Goal: Task Accomplishment & Management: Manage account settings

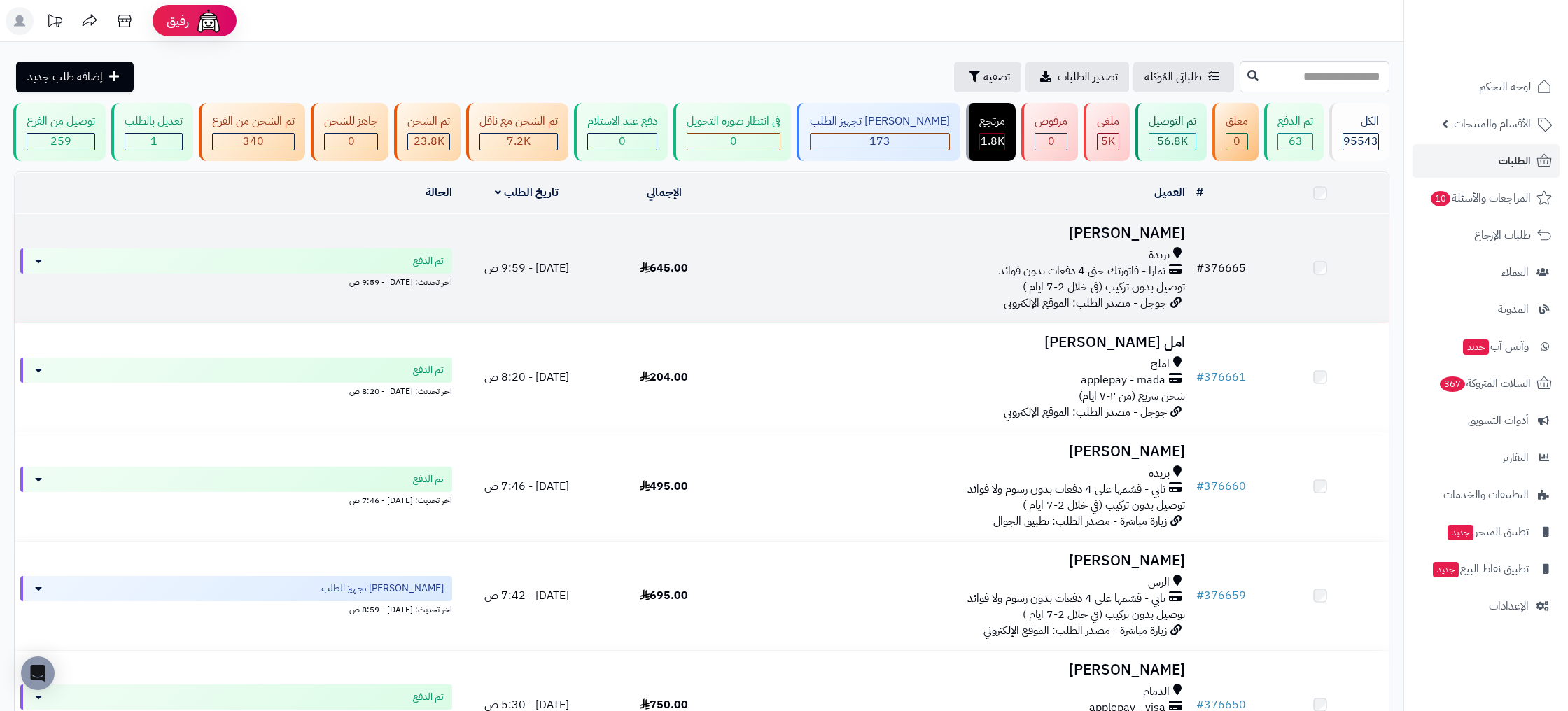
click at [1204, 269] on span "#" at bounding box center [1200, 268] width 8 height 17
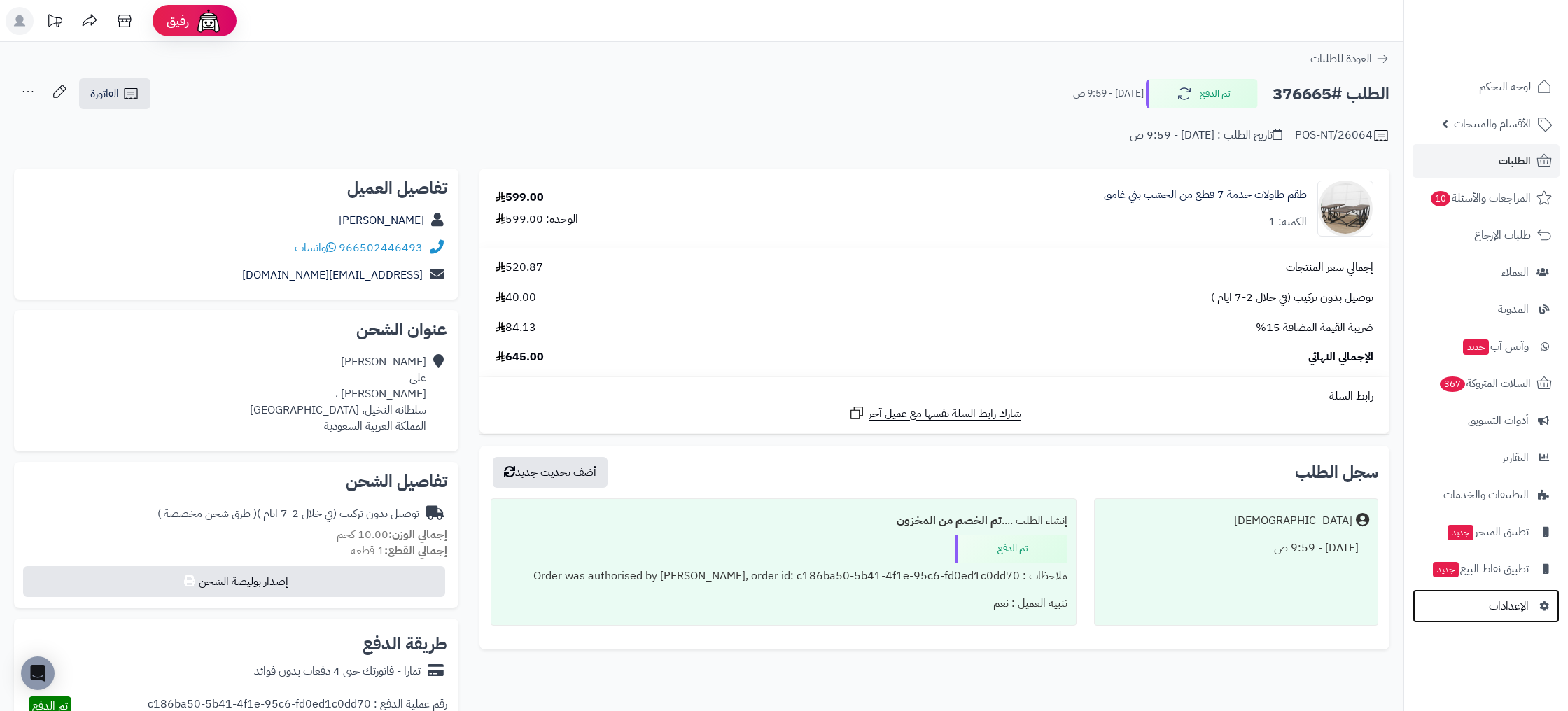
drag, startPoint x: 1516, startPoint y: 606, endPoint x: 1219, endPoint y: 525, distance: 307.8
click at [1516, 606] on span "الإعدادات" at bounding box center [1508, 606] width 40 height 20
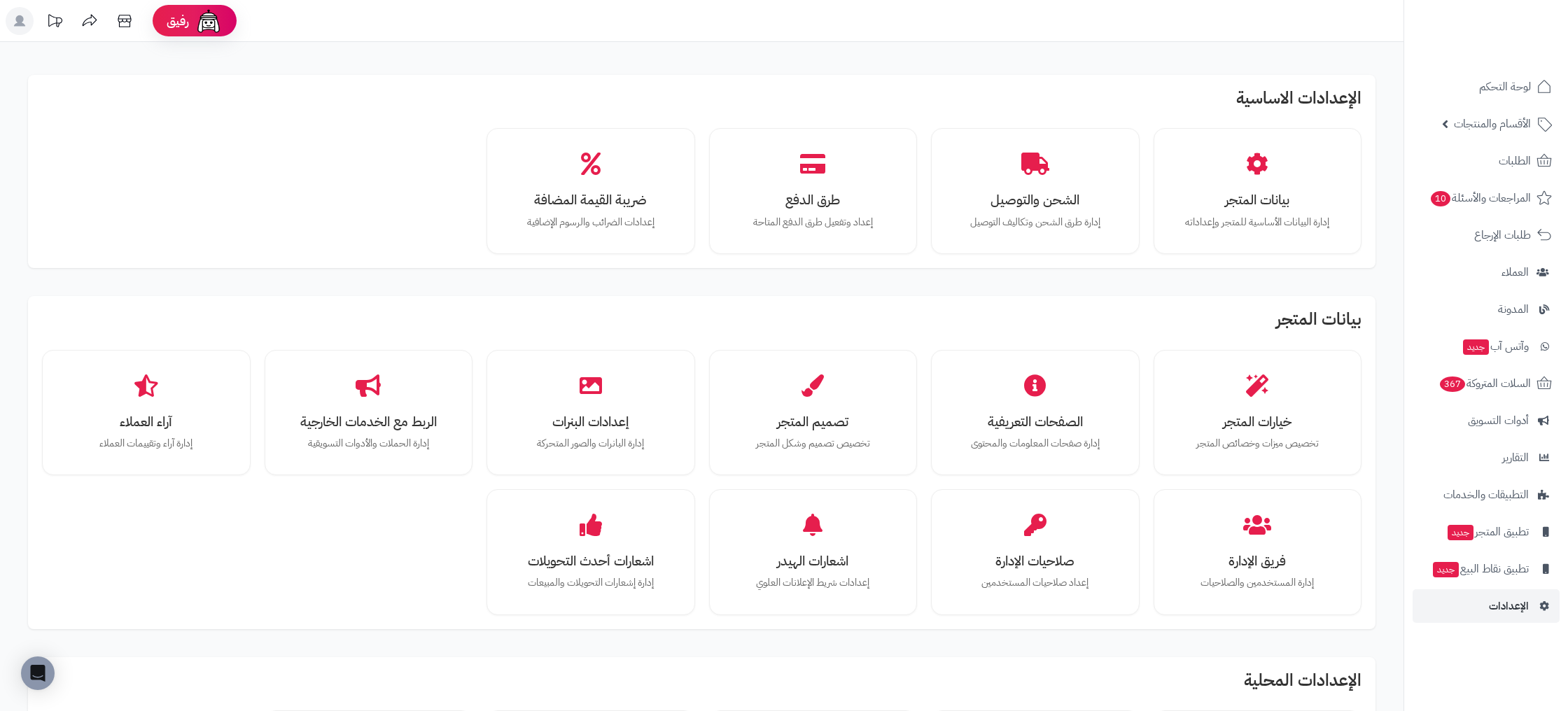
click at [54, 24] on icon at bounding box center [54, 21] width 28 height 28
click at [55, 20] on icon at bounding box center [54, 21] width 28 height 28
click at [56, 22] on icon at bounding box center [55, 21] width 14 height 13
click at [45, 13] on icon at bounding box center [54, 21] width 28 height 28
click at [55, 21] on icon at bounding box center [54, 21] width 28 height 28
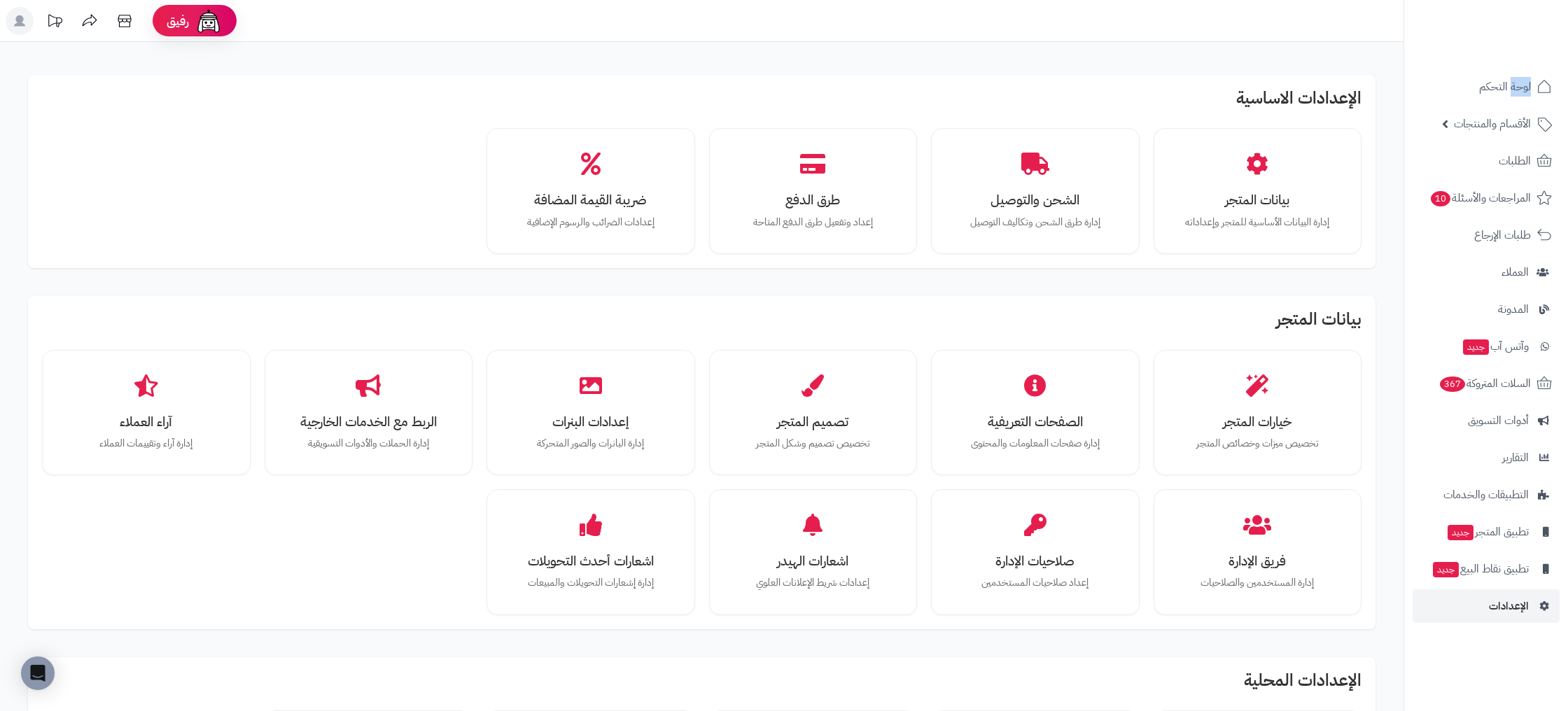
drag, startPoint x: 55, startPoint y: 21, endPoint x: 95, endPoint y: 125, distance: 111.4
click at [55, 21] on icon at bounding box center [54, 21] width 28 height 28
click at [1521, 593] on link "الإعدادات" at bounding box center [1486, 606] width 147 height 34
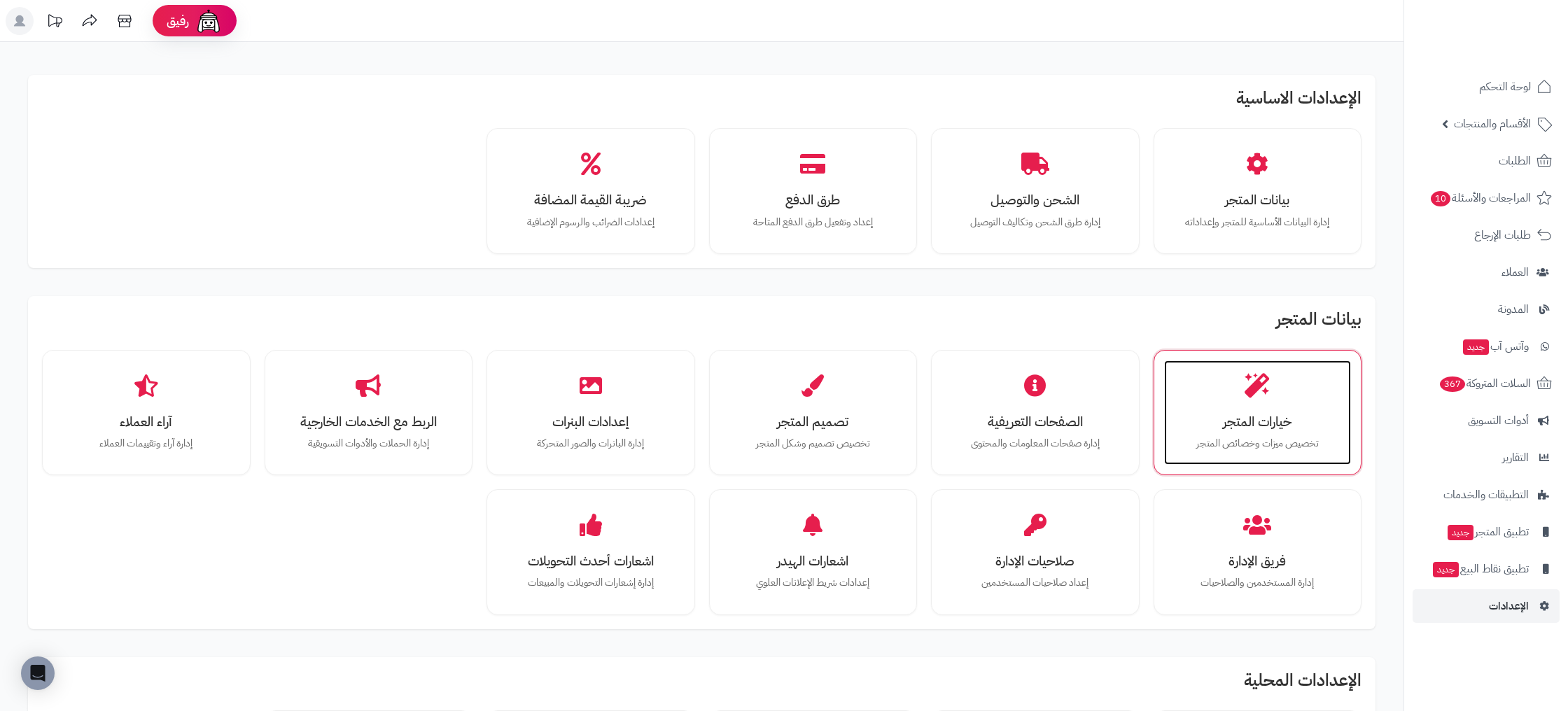
click at [1262, 376] on icon at bounding box center [1257, 385] width 24 height 24
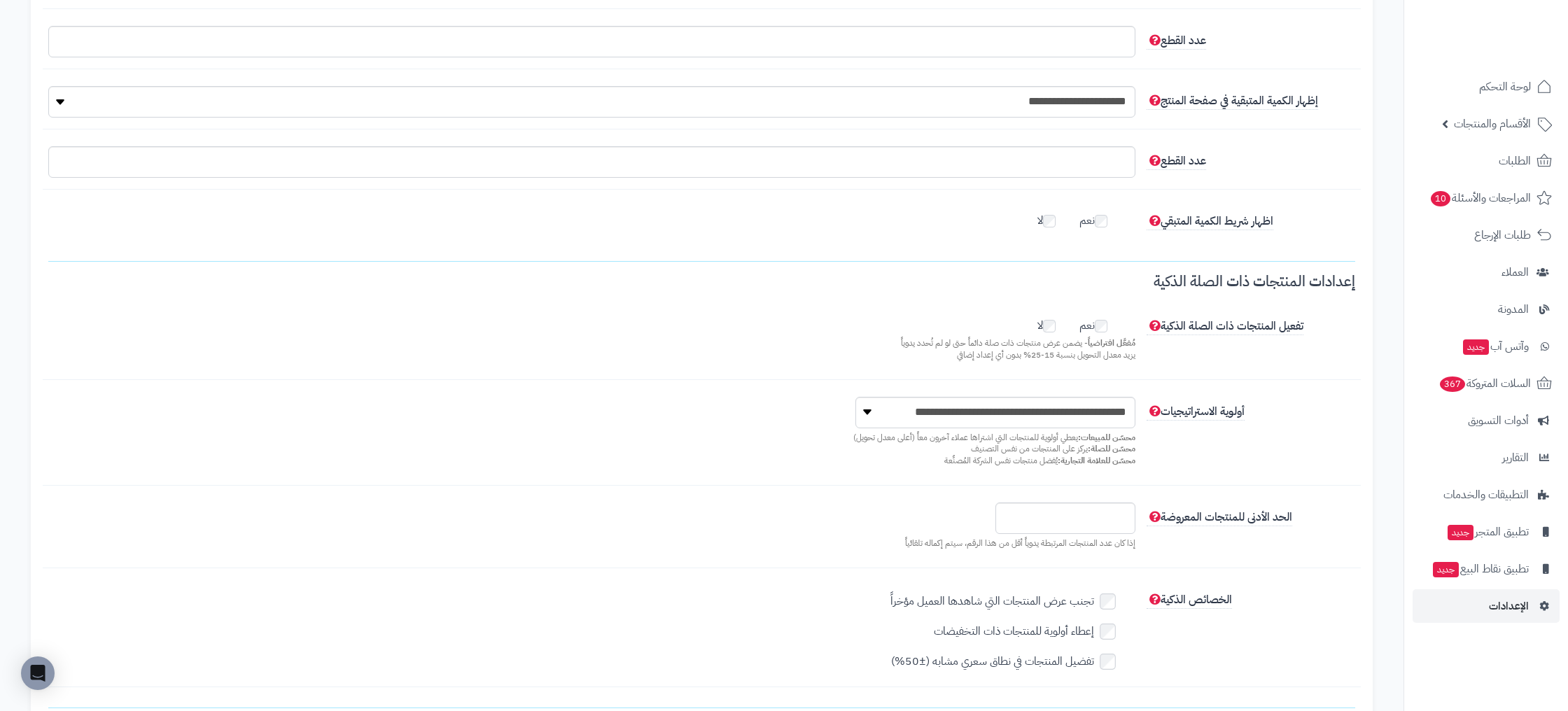
scroll to position [544, 0]
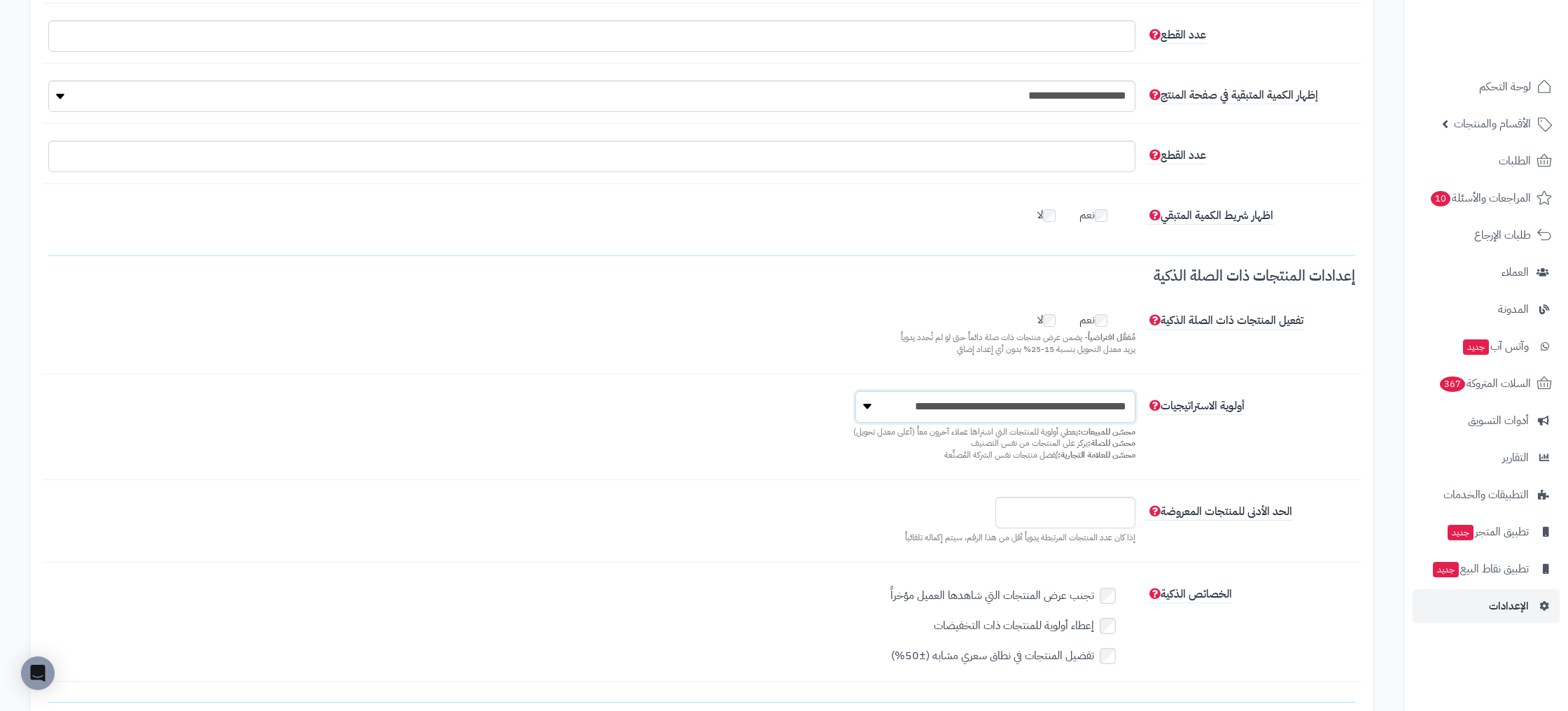
click at [1111, 403] on select "**********" at bounding box center [994, 406] width 280 height 31
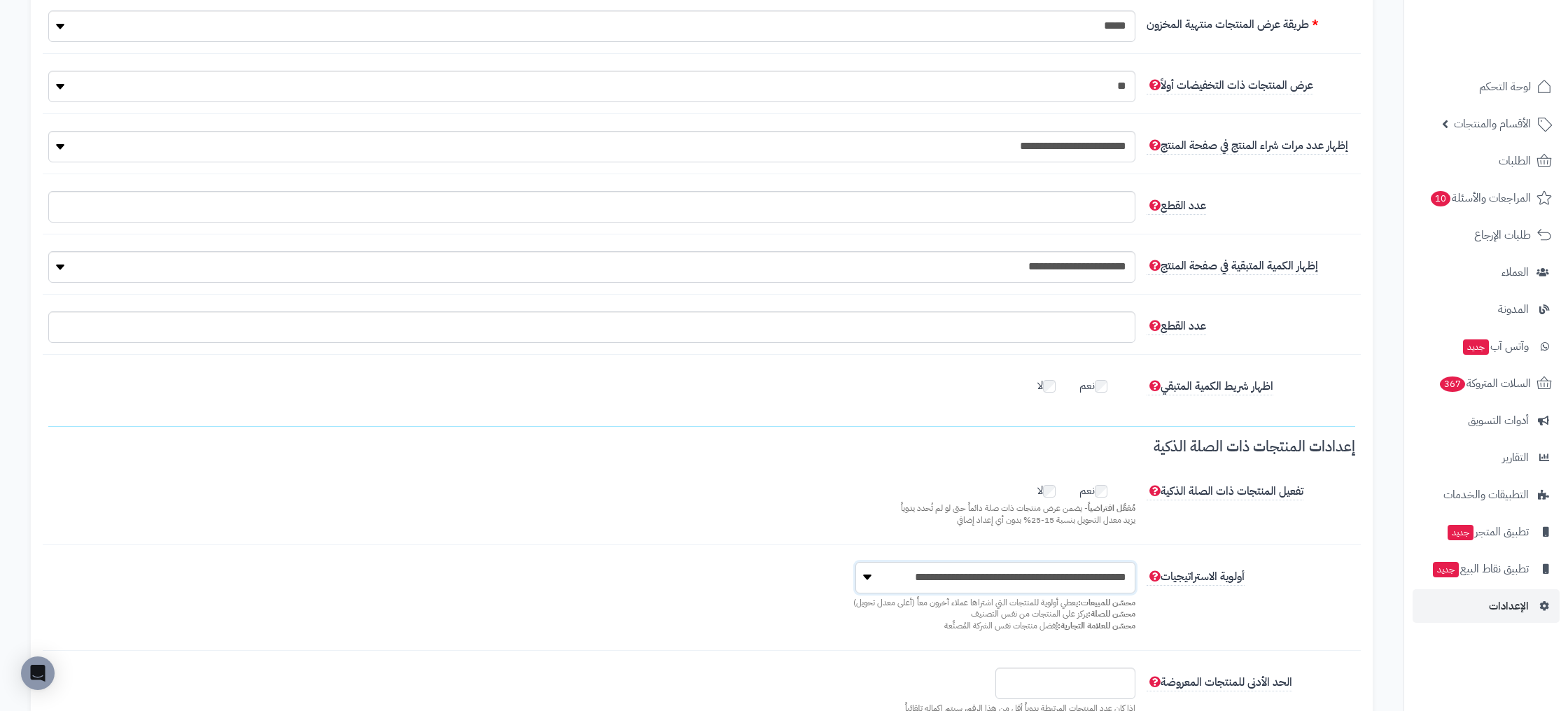
scroll to position [0, 0]
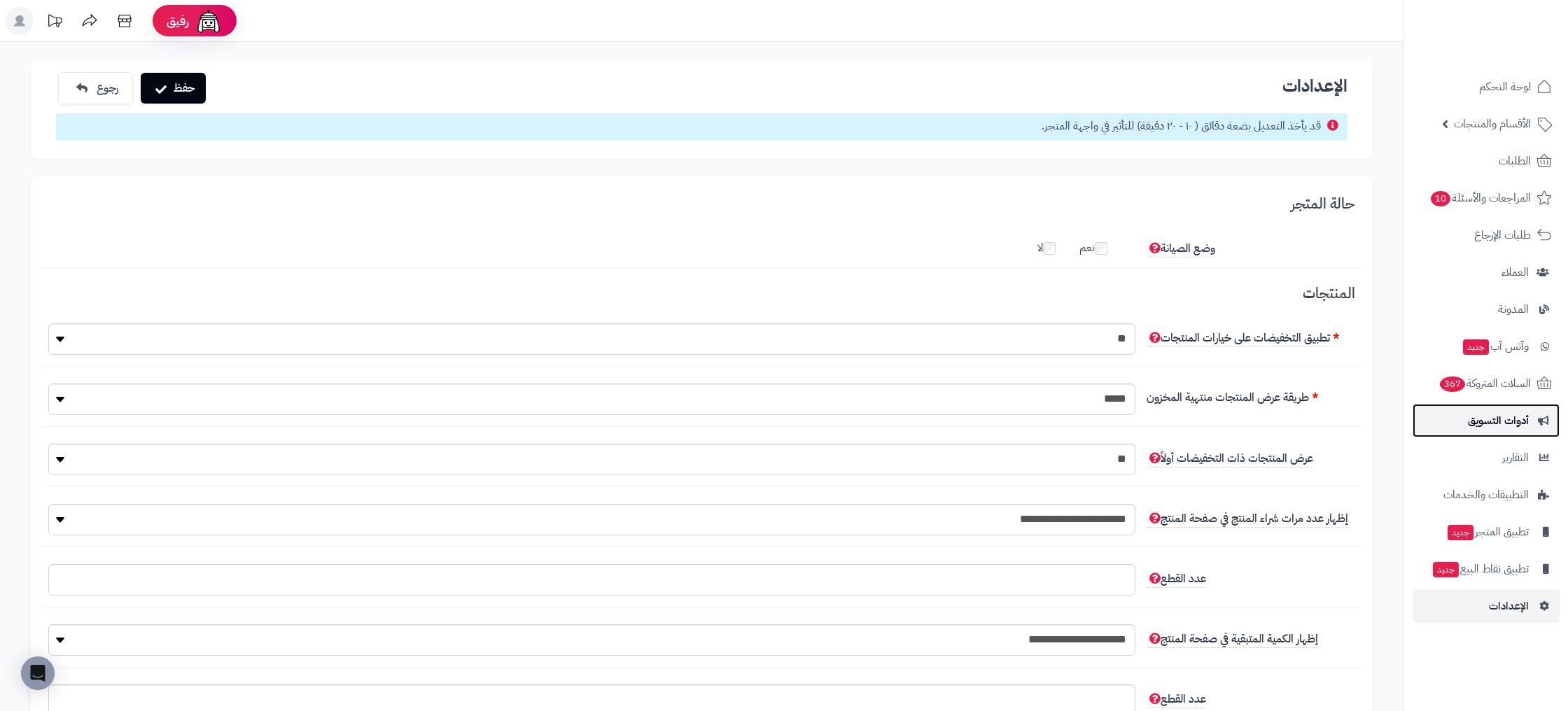
click at [1505, 423] on span "أدوات التسويق" at bounding box center [1498, 421] width 61 height 20
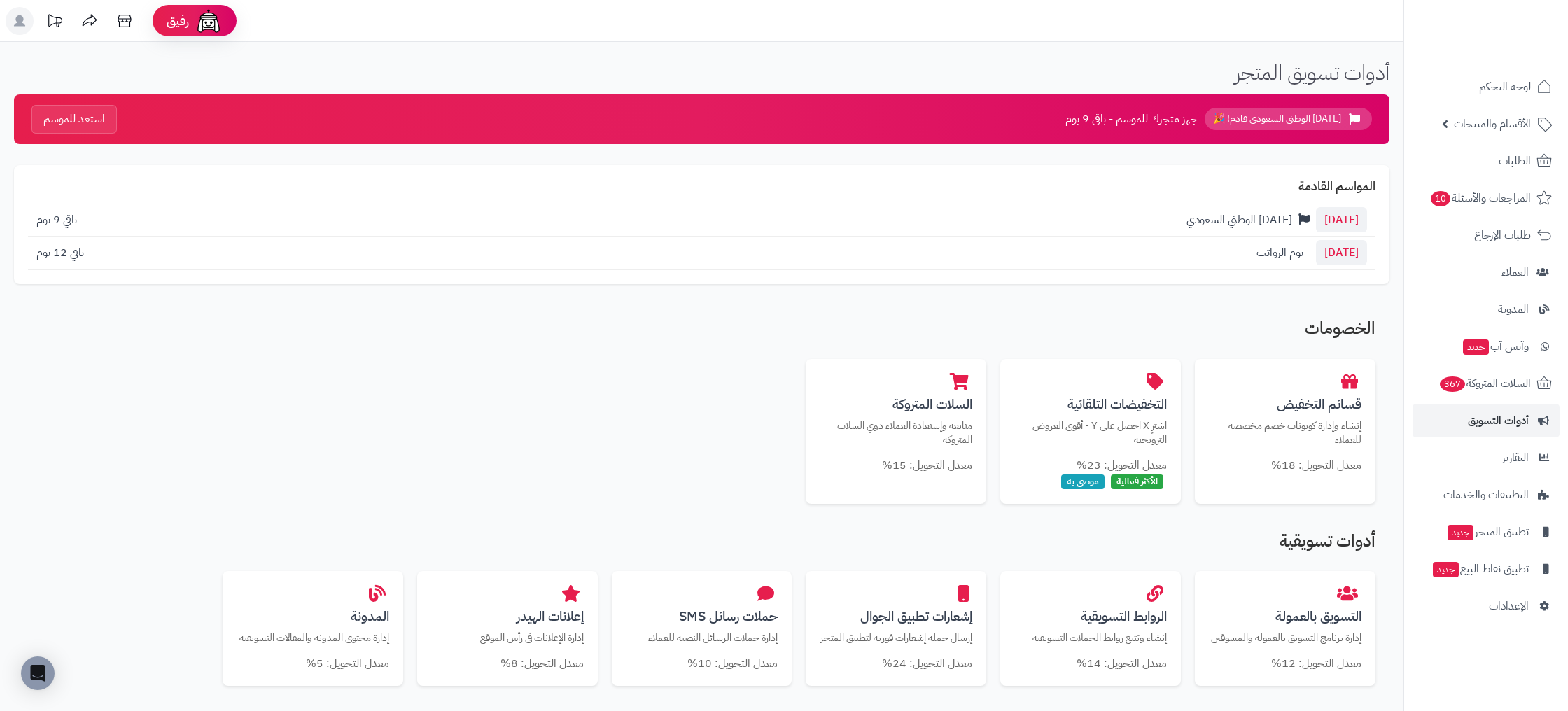
click at [1237, 275] on div "المواسم القادمة 23 سبتمبر اليوم الوطني السعودي باقي 9 يوم 27 سبتمبر يوم الرواتب…" at bounding box center [701, 224] width 1375 height 119
click at [1261, 258] on span "يوم الرواتب" at bounding box center [1279, 252] width 46 height 17
click at [88, 216] on div "23 سبتمبر اليوم الوطني السعودي باقي 9 يوم" at bounding box center [701, 221] width 1347 height 34
click at [98, 119] on button "استعد للموسم" at bounding box center [74, 119] width 86 height 29
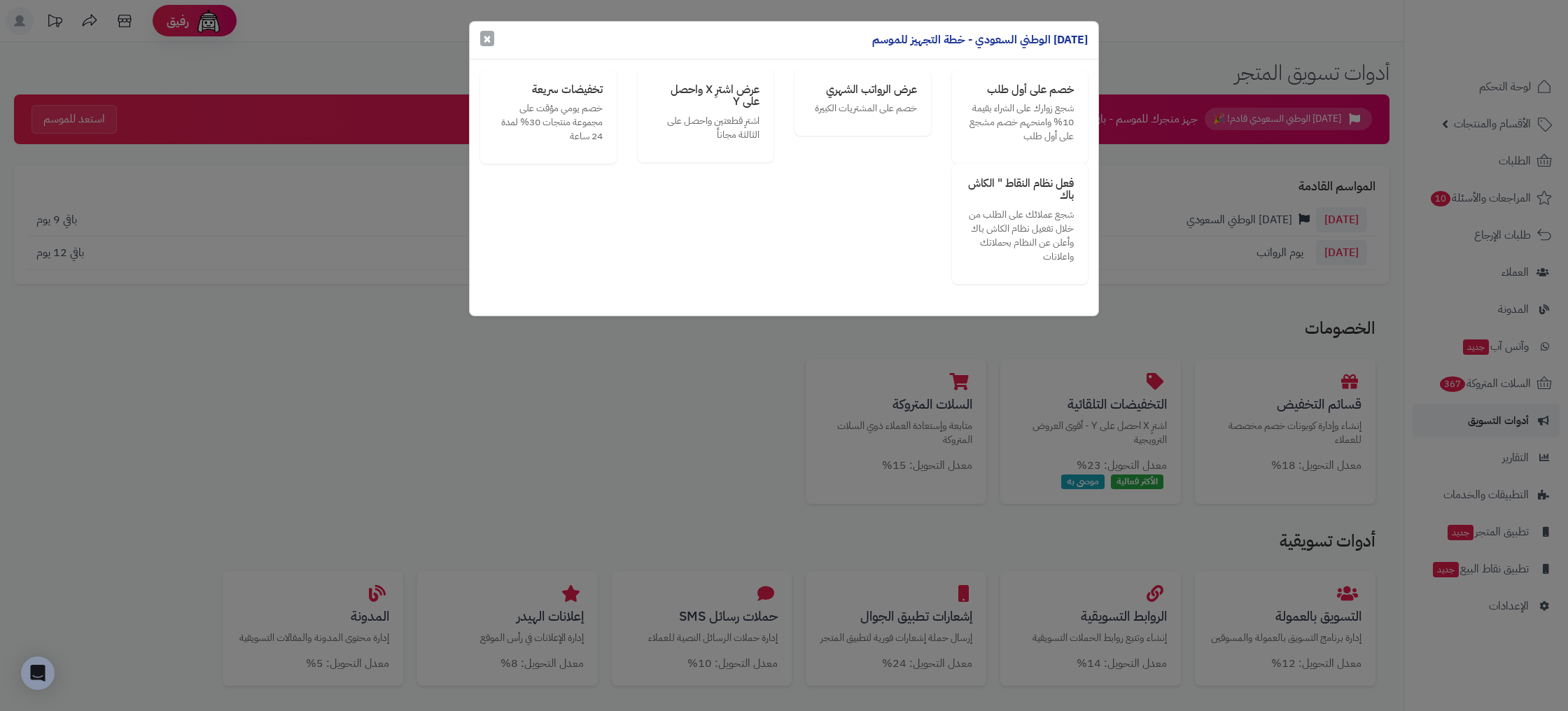
click at [486, 40] on span "×" at bounding box center [487, 38] width 8 height 21
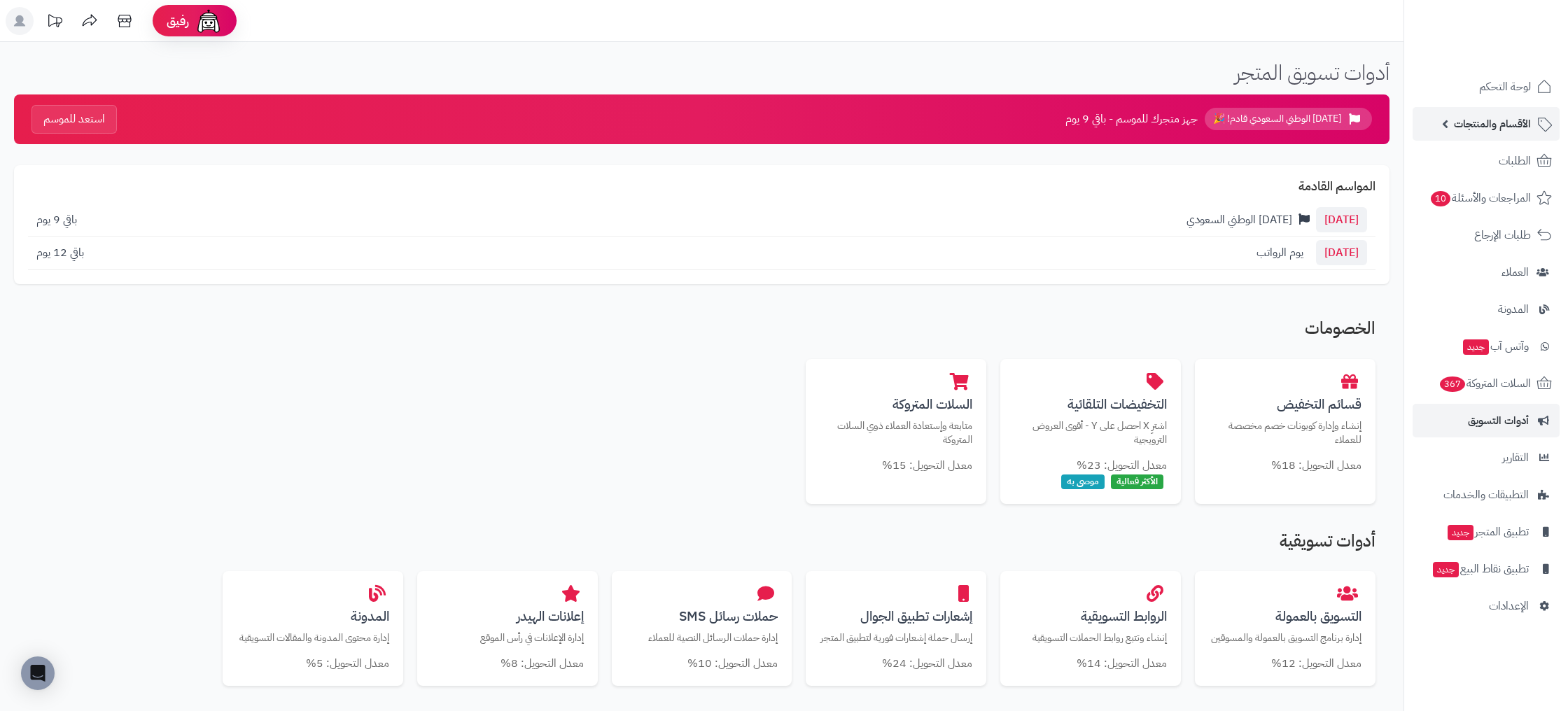
click at [1482, 124] on span "الأقسام والمنتجات" at bounding box center [1492, 124] width 77 height 20
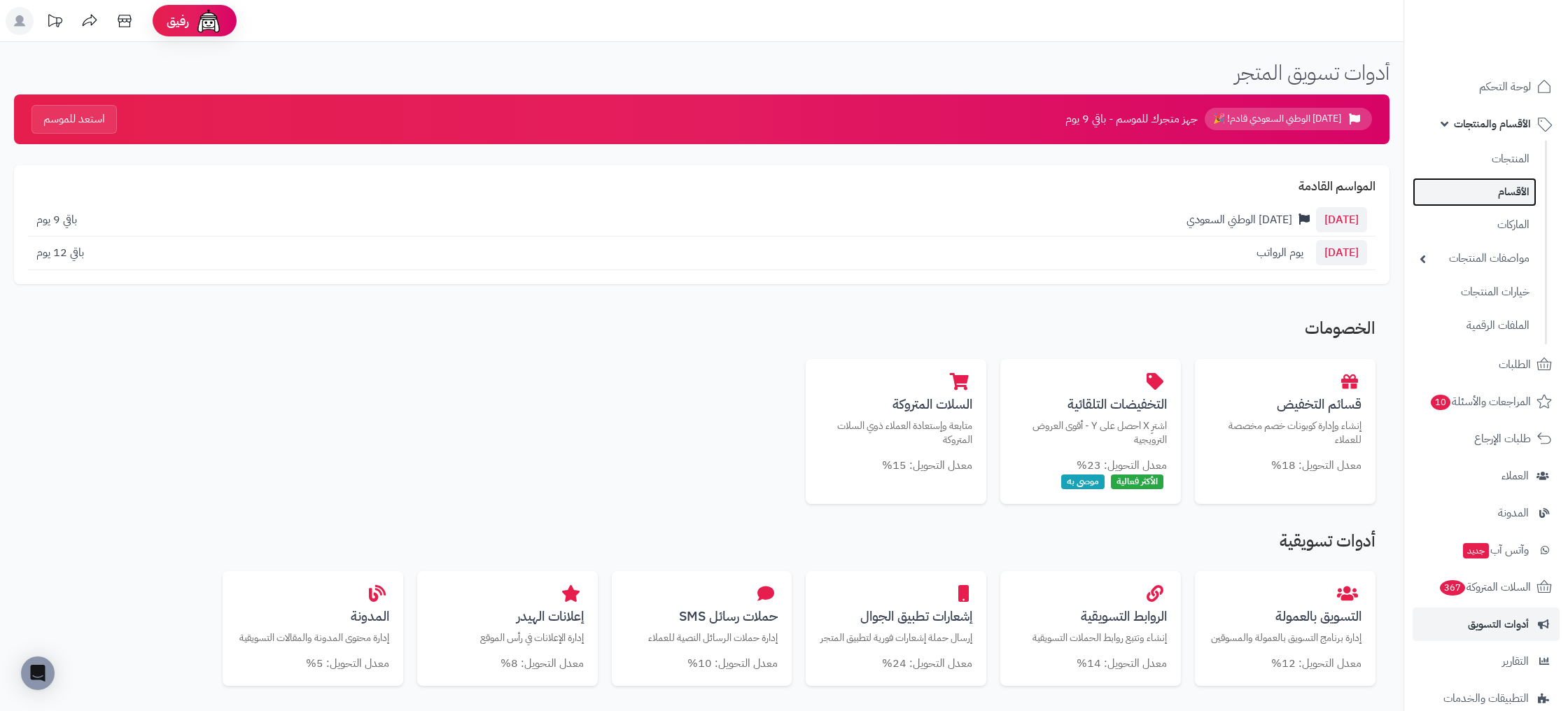
click at [1514, 192] on link "الأقسام" at bounding box center [1474, 192] width 124 height 29
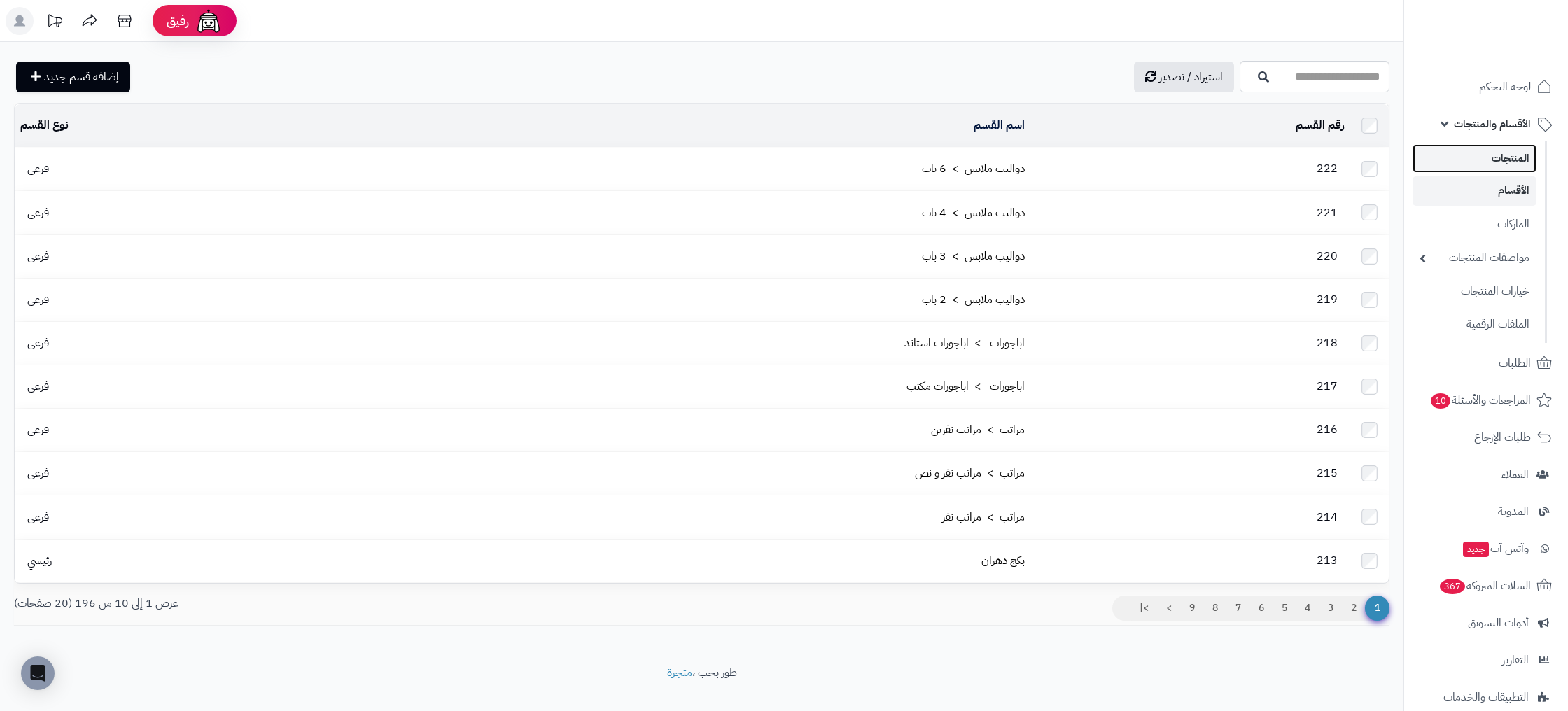
click at [1512, 151] on link "المنتجات" at bounding box center [1474, 158] width 124 height 29
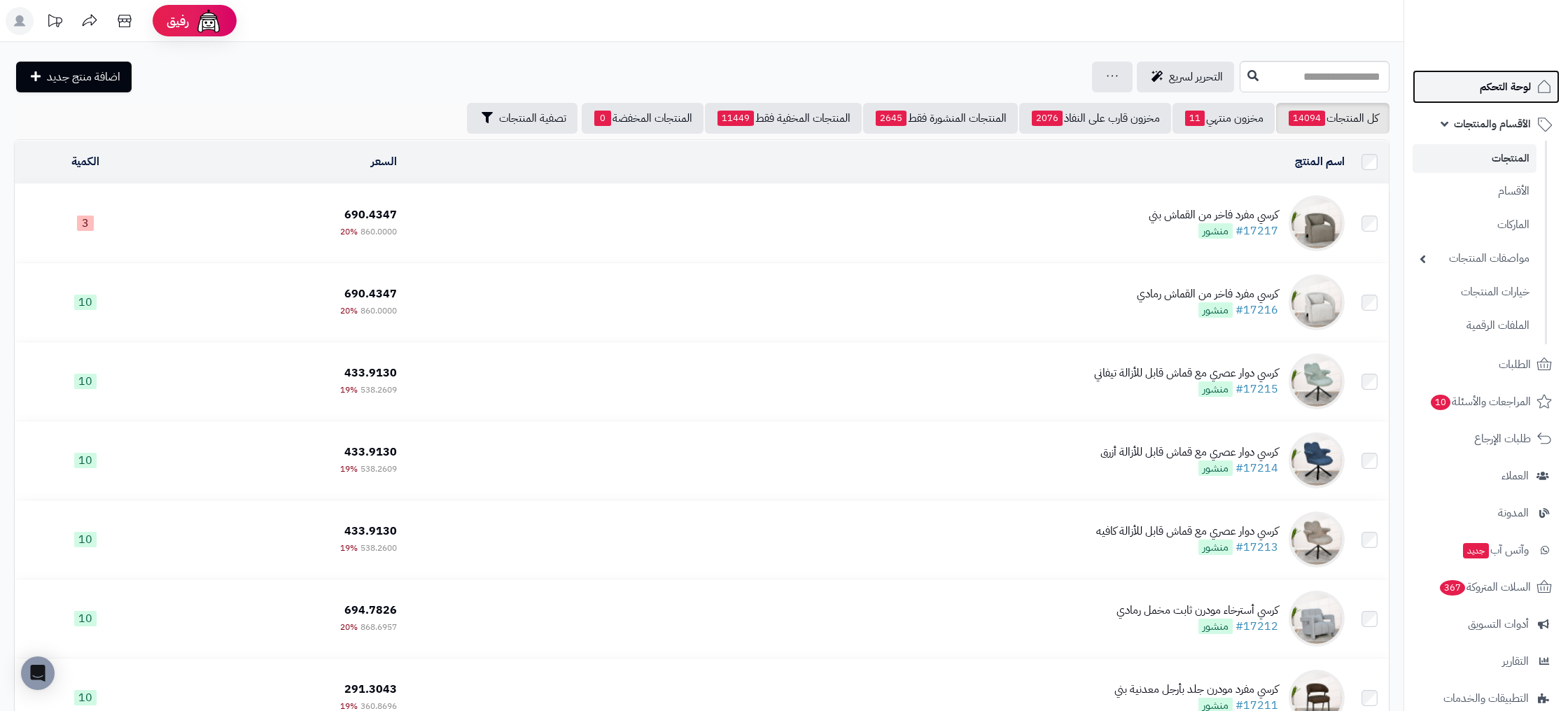
click at [1509, 100] on link "لوحة التحكم" at bounding box center [1486, 87] width 147 height 34
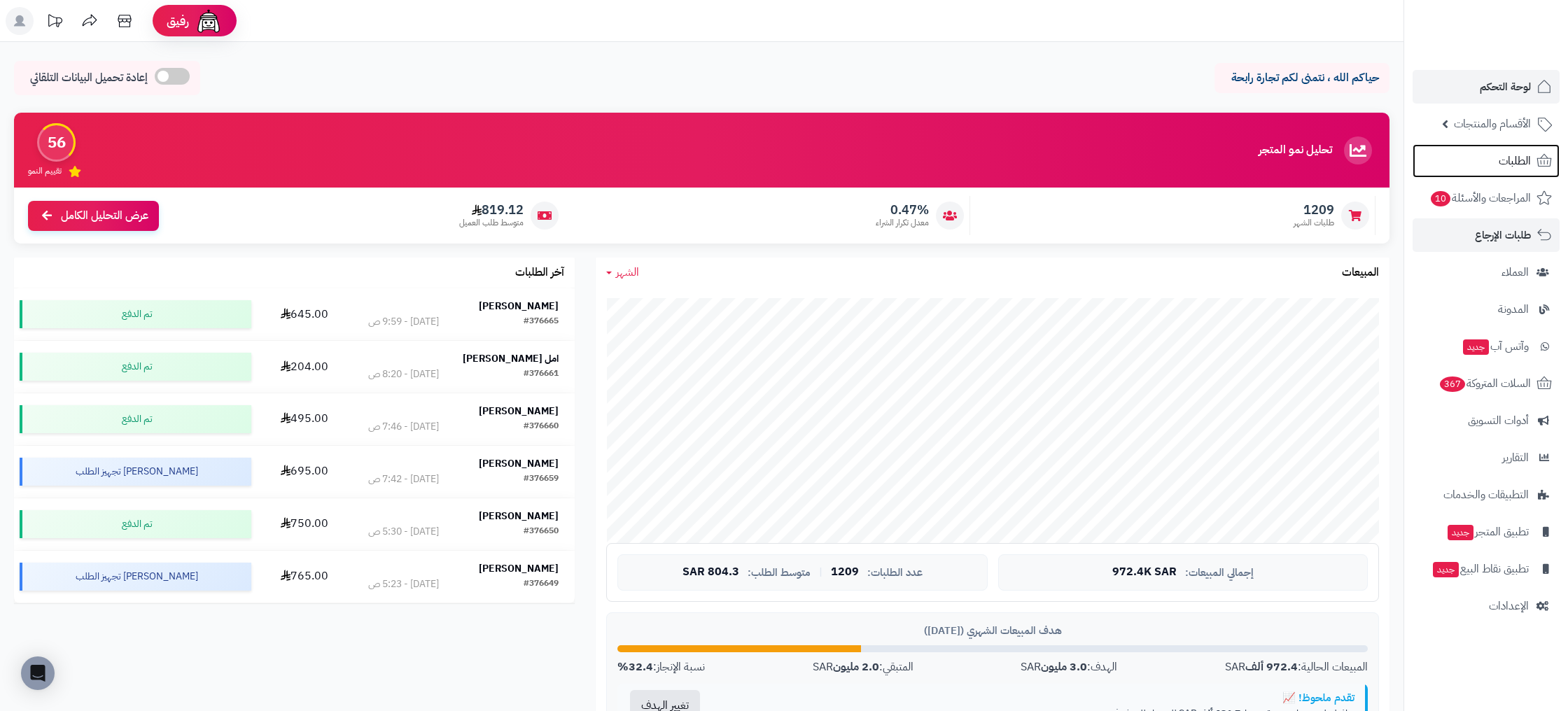
drag, startPoint x: 1539, startPoint y: 155, endPoint x: 1567, endPoint y: 220, distance: 70.8
click at [1539, 155] on icon at bounding box center [1544, 161] width 17 height 17
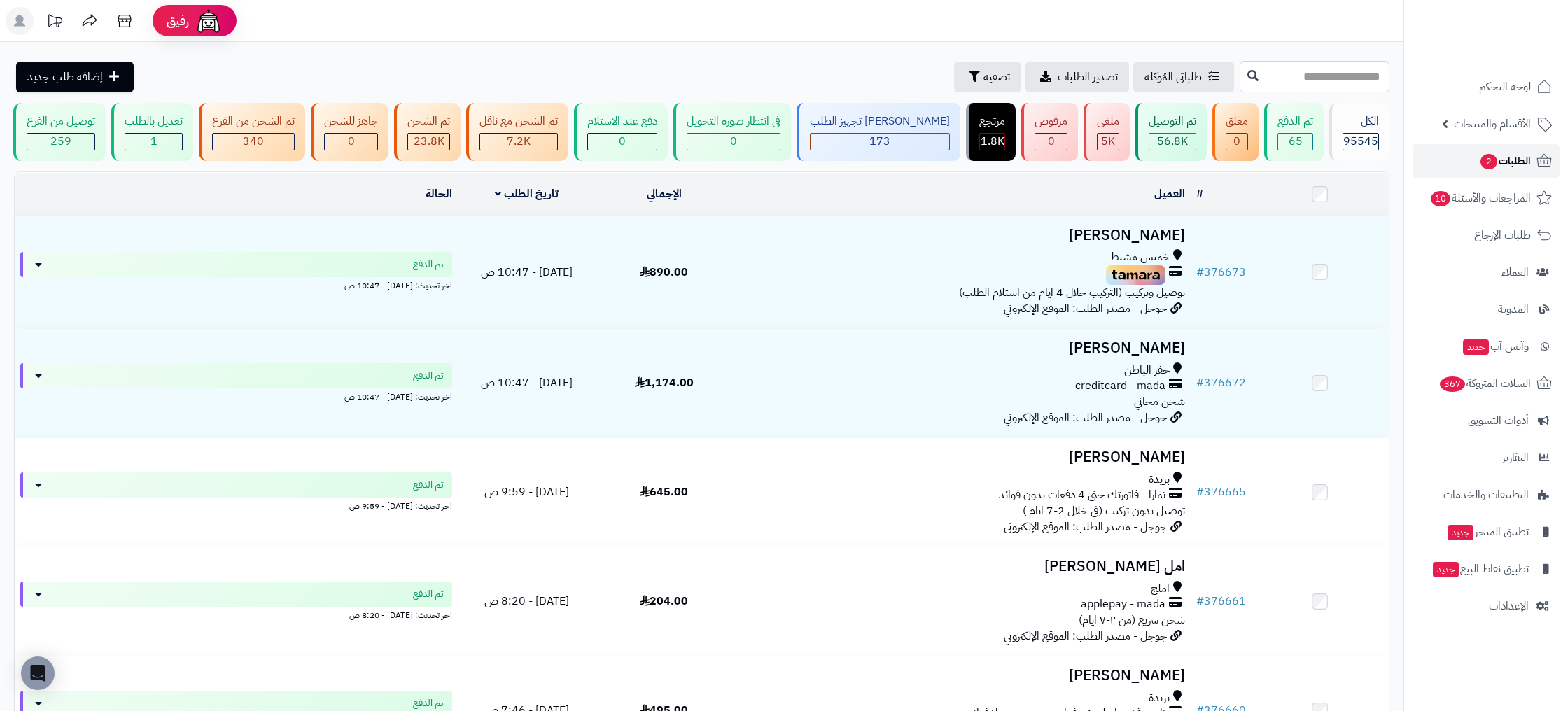
click at [1498, 157] on span "الطلبات 2" at bounding box center [1505, 161] width 52 height 20
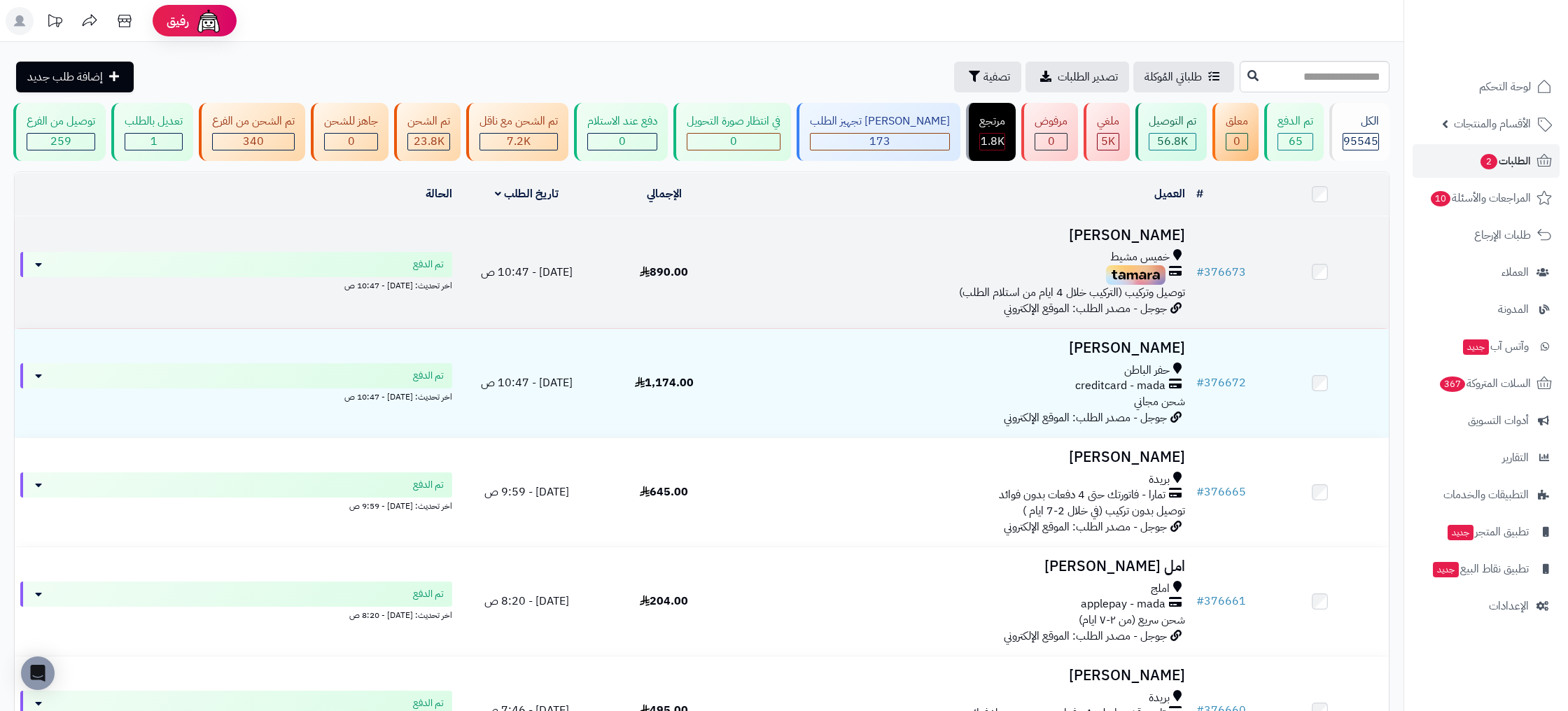
click at [1140, 272] on img at bounding box center [1136, 275] width 60 height 20
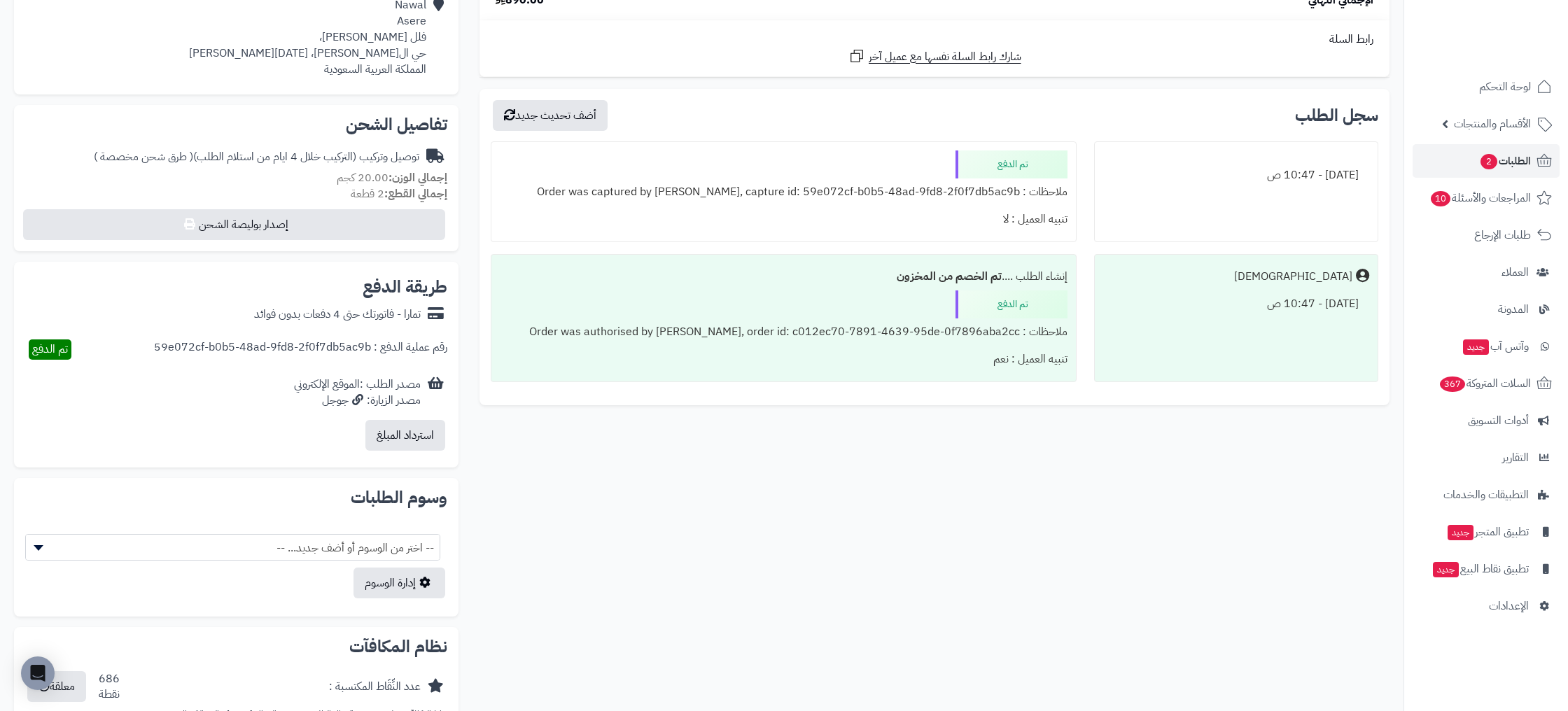
scroll to position [362, 0]
